Goal: Task Accomplishment & Management: Use online tool/utility

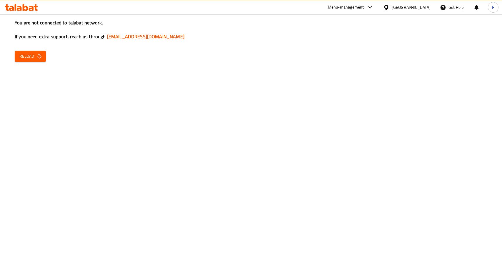
click at [361, 9] on div "Menu-management" at bounding box center [346, 7] width 36 height 7
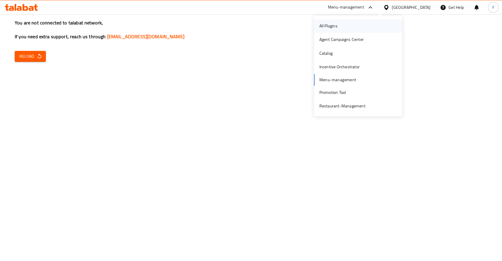
click at [338, 23] on div "All Plugins" at bounding box center [328, 26] width 28 height 14
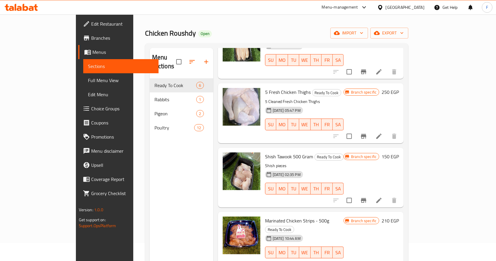
scroll to position [58, 0]
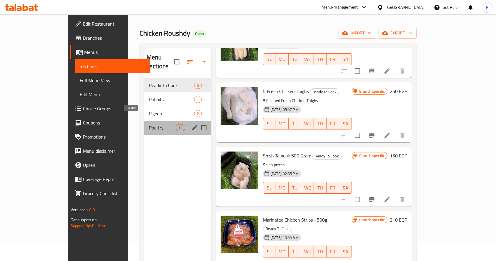
click at [156, 124] on span "Poultry" at bounding box center [162, 127] width 27 height 7
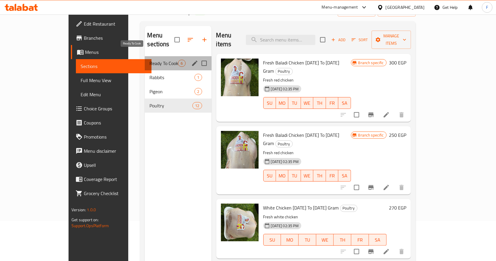
click at [151, 60] on span "Ready To Cook" at bounding box center [163, 63] width 29 height 7
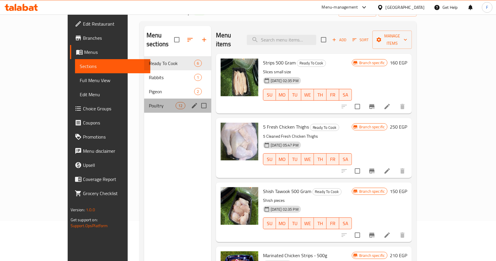
click at [163, 102] on div "Poultry 12" at bounding box center [177, 106] width 67 height 14
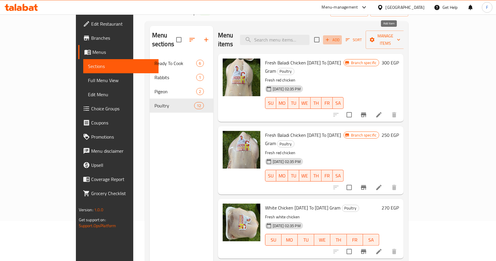
click at [340, 36] on span "Add" at bounding box center [332, 39] width 16 height 7
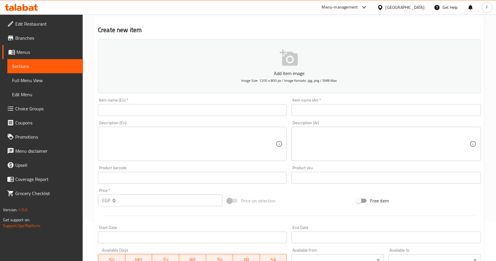
click at [276, 67] on button "Add item image Image Size: 1200 x 800 px / Image formats: jpg, png / 5MB Max." at bounding box center [289, 66] width 383 height 54
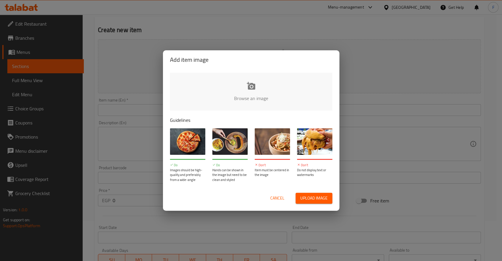
click at [248, 94] on input "file" at bounding box center [450, 100] width 560 height 55
type input "C:\fakepath\قوانص فراخ 500 جرام سعره 80.jpeg"
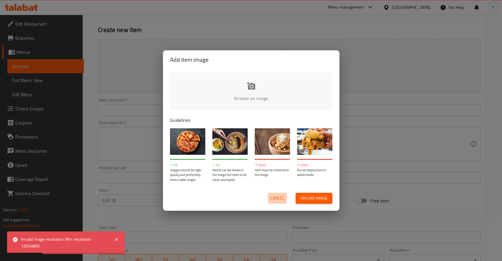
click at [275, 195] on span "Cancel" at bounding box center [277, 197] width 14 height 7
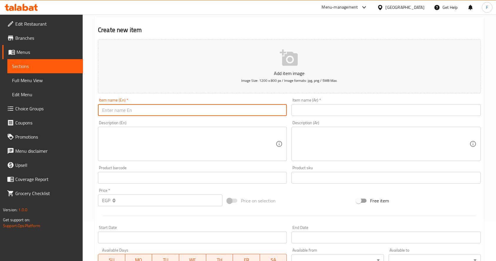
click at [243, 111] on input "text" at bounding box center [192, 110] width 189 height 12
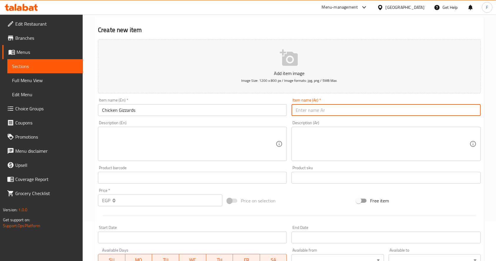
click at [306, 109] on input "text" at bounding box center [385, 110] width 189 height 12
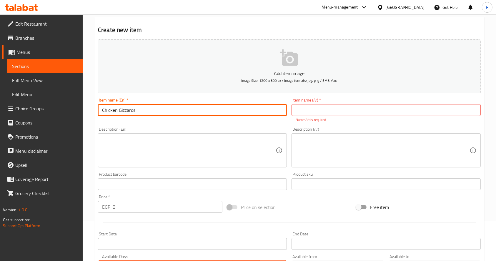
click at [254, 108] on input "Chicken Gizzards" at bounding box center [192, 110] width 189 height 12
type input "Chicken Gizzards 500gm"
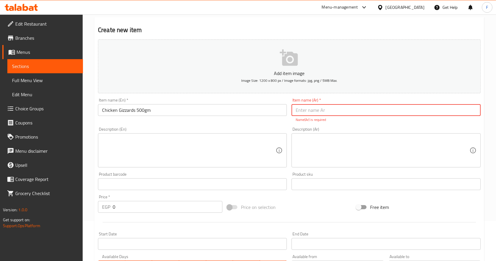
click at [309, 112] on input "text" at bounding box center [385, 110] width 189 height 12
type input "r"
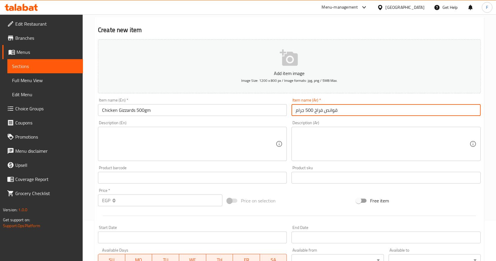
type input "قوانص فراخ 500 جرام"
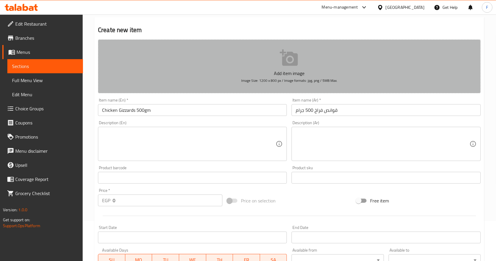
click at [263, 60] on button "Add item image Image Size: 1200 x 800 px / Image formats: jpg, png / 5MB Max." at bounding box center [289, 66] width 383 height 54
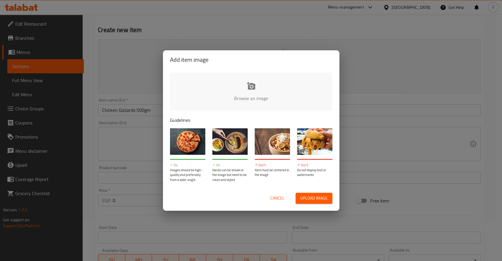
click at [248, 93] on input "file" at bounding box center [450, 100] width 560 height 55
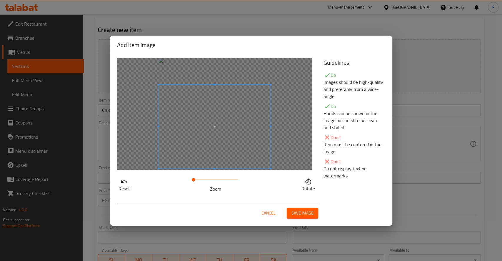
click at [193, 144] on span at bounding box center [214, 127] width 112 height 84
click at [298, 213] on span "Save image" at bounding box center [302, 212] width 22 height 7
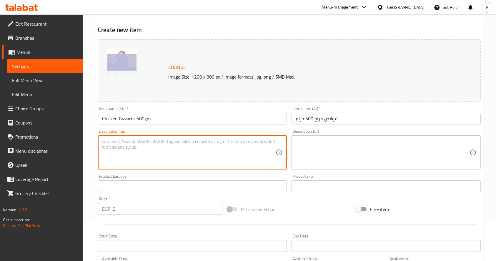
click at [200, 147] on textarea at bounding box center [188, 153] width 173 height 28
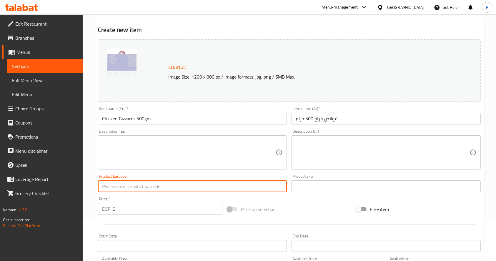
click at [252, 188] on input "text" at bounding box center [192, 186] width 189 height 12
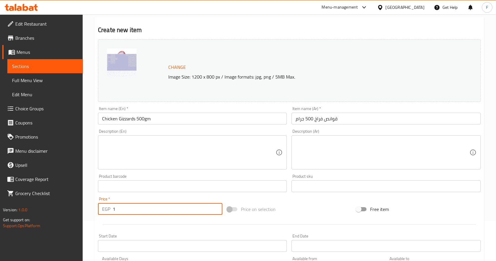
type input "1"
click at [214, 206] on input "1" at bounding box center [168, 209] width 110 height 12
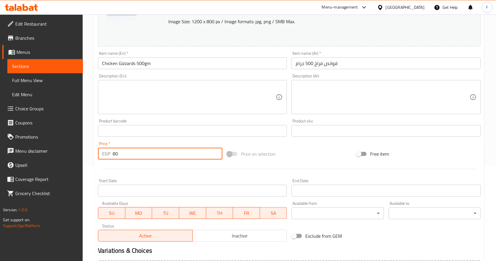
scroll to position [163, 0]
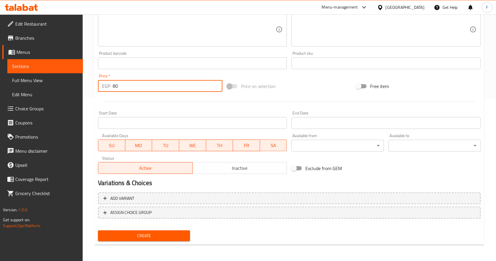
type input "80"
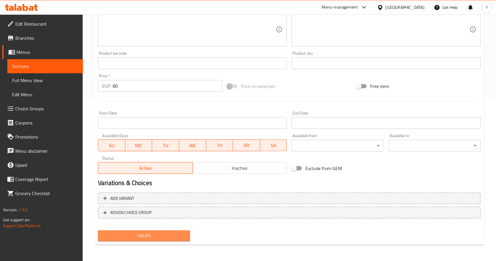
click at [175, 239] on button "Create" at bounding box center [144, 235] width 92 height 11
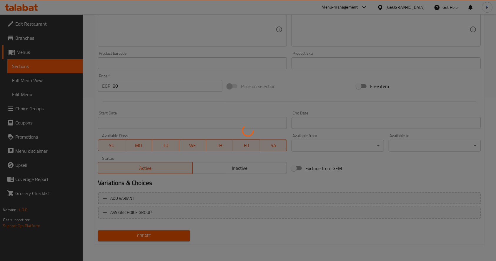
type input "0"
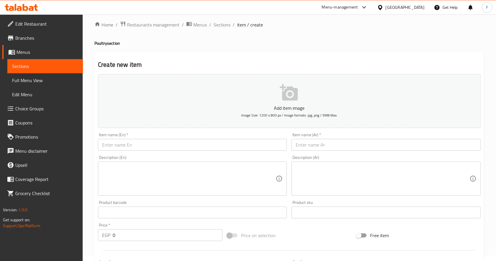
scroll to position [0, 0]
